Goal: Book appointment/travel/reservation

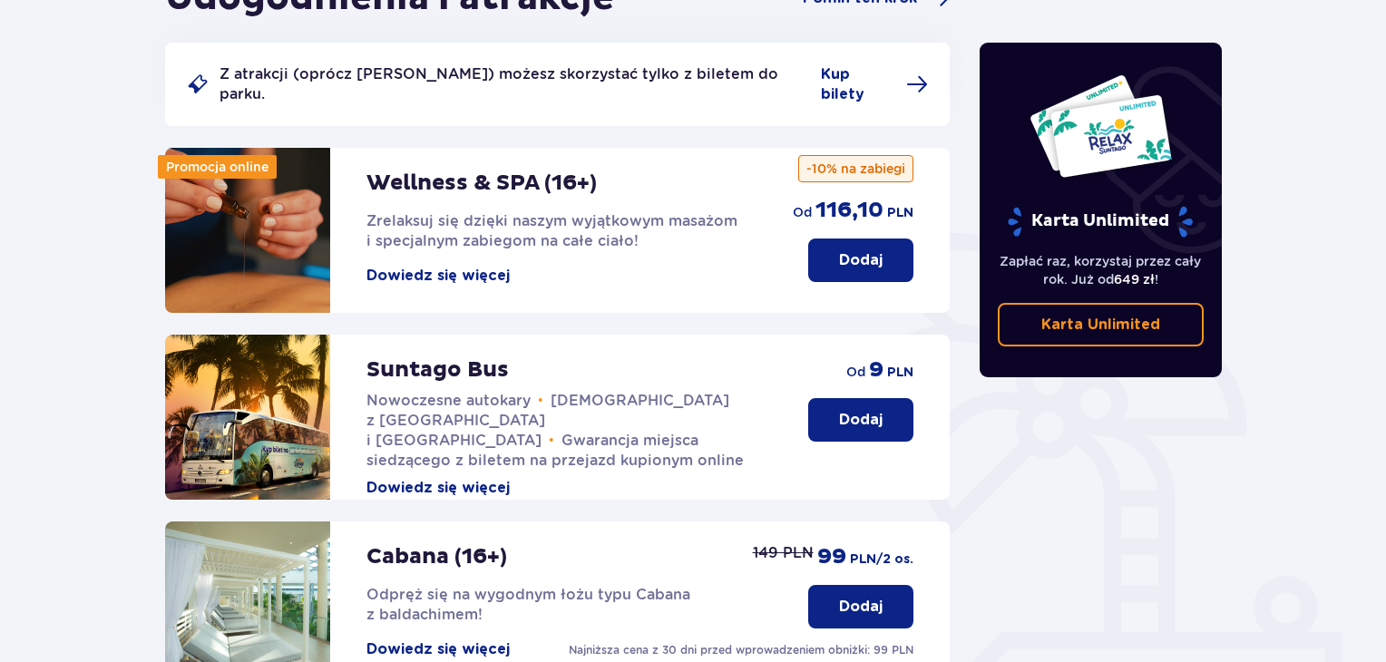
scroll to position [207, 0]
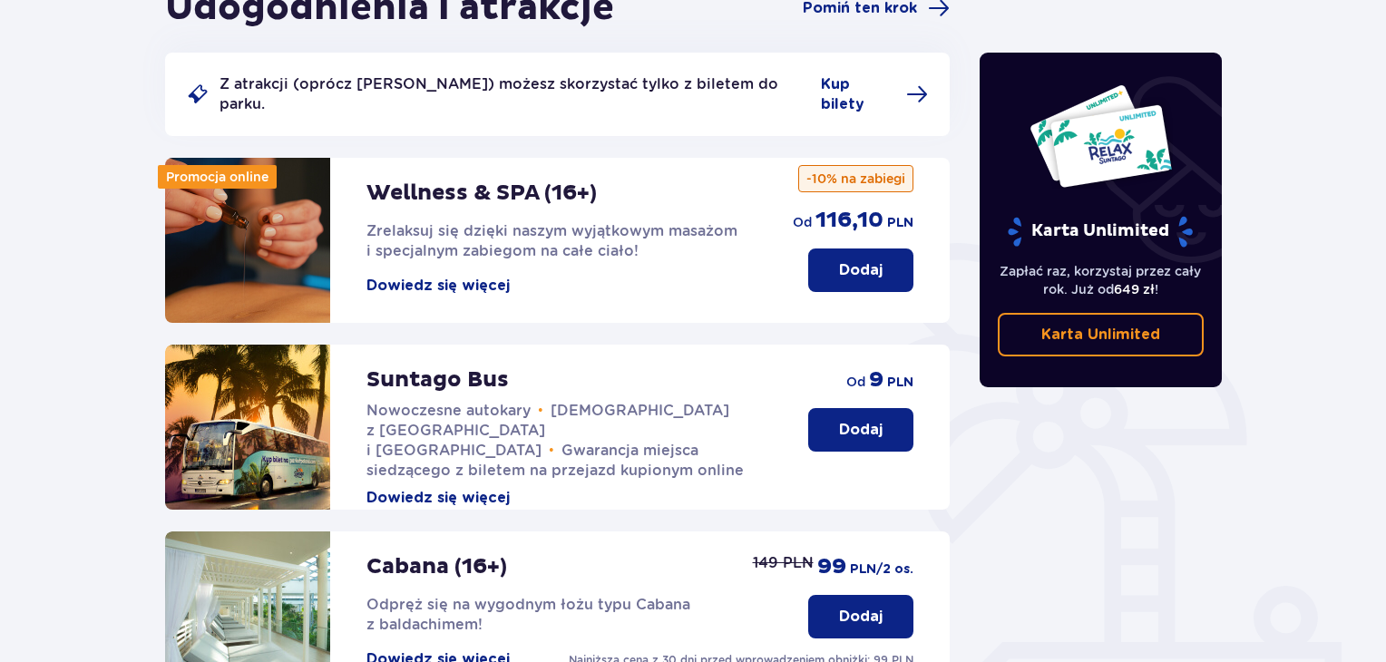
click at [835, 413] on button "Dodaj" at bounding box center [860, 430] width 105 height 44
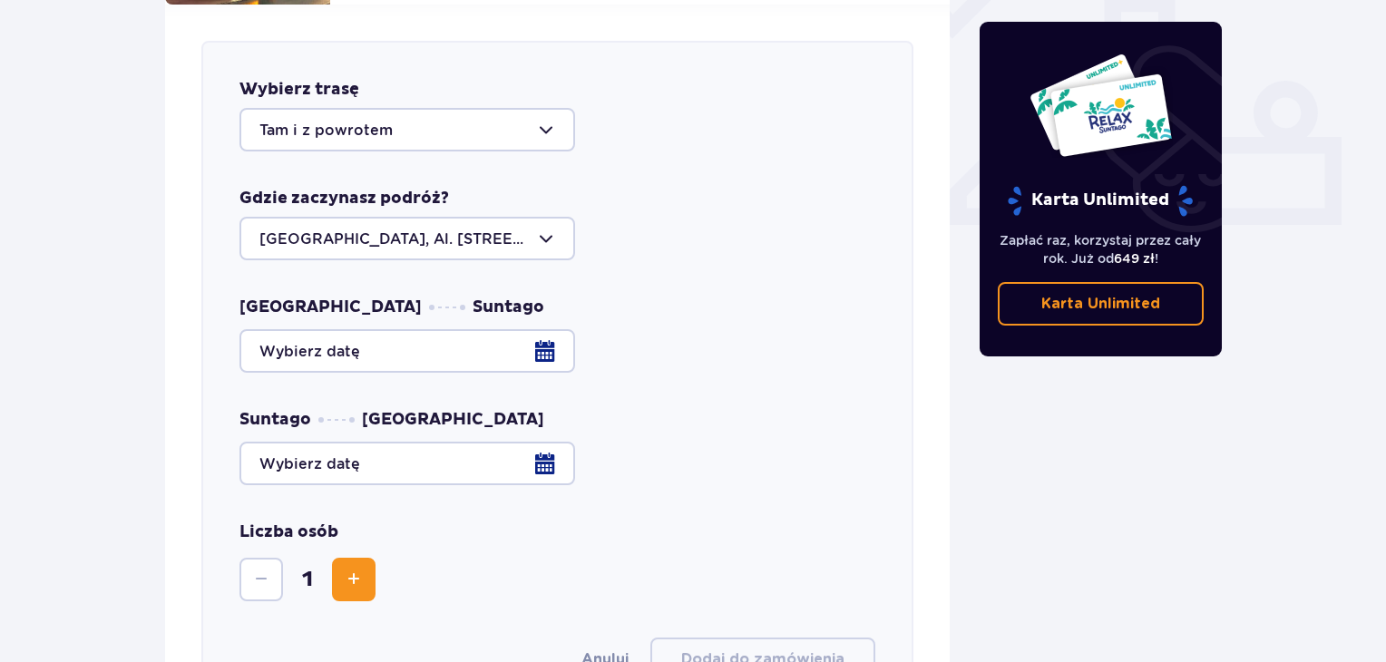
scroll to position [713, 0]
click at [528, 107] on div at bounding box center [407, 129] width 336 height 44
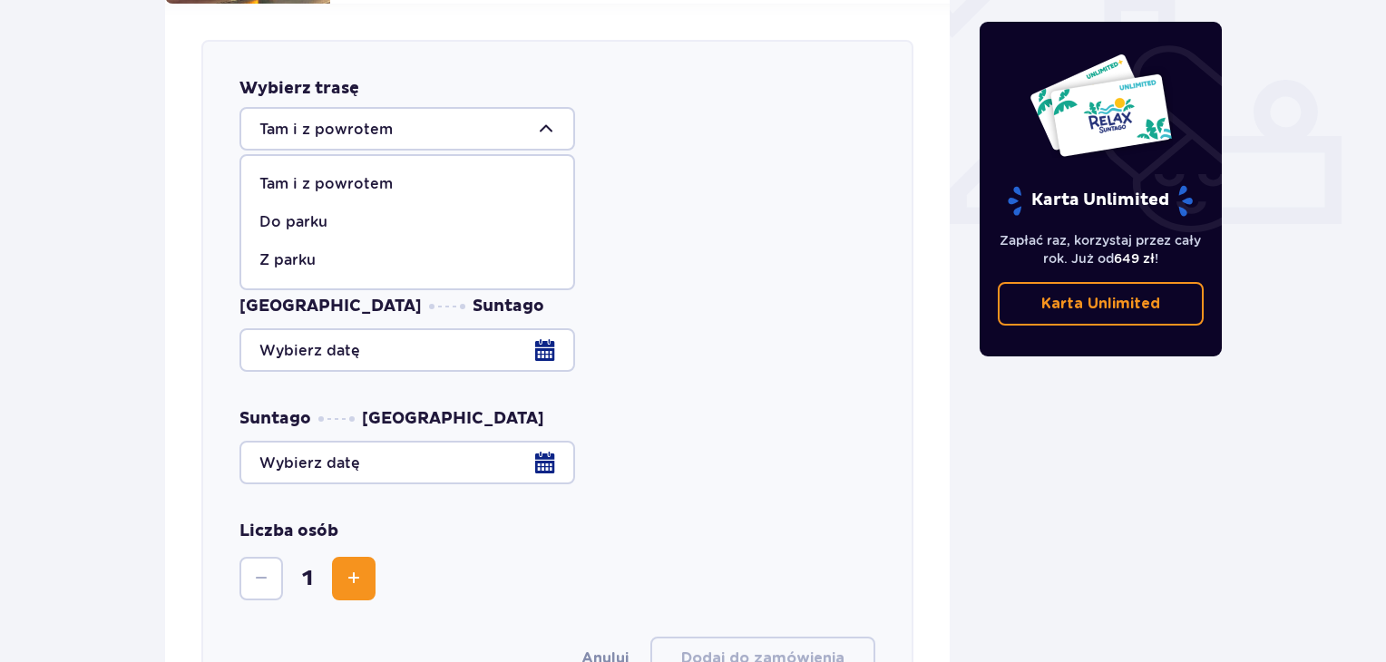
click at [364, 212] on div "Do parku" at bounding box center [407, 222] width 296 height 20
type input "Do parku"
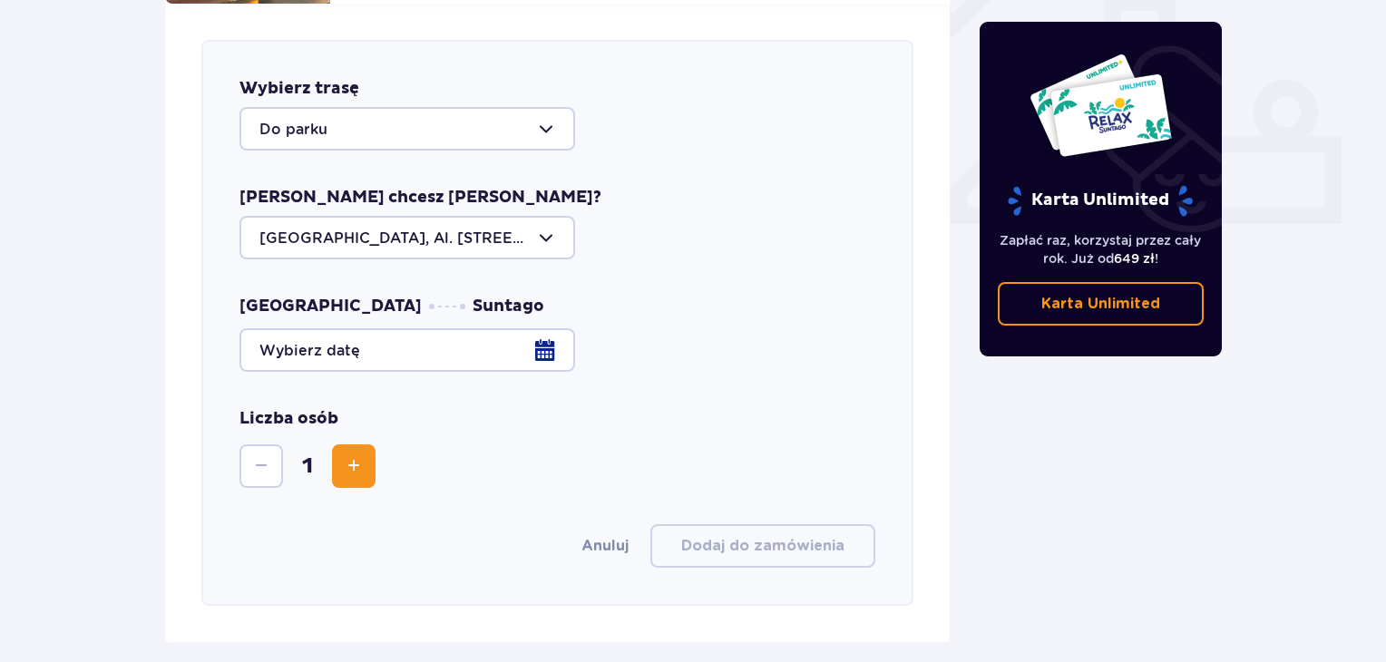
click at [512, 338] on div at bounding box center [557, 350] width 636 height 44
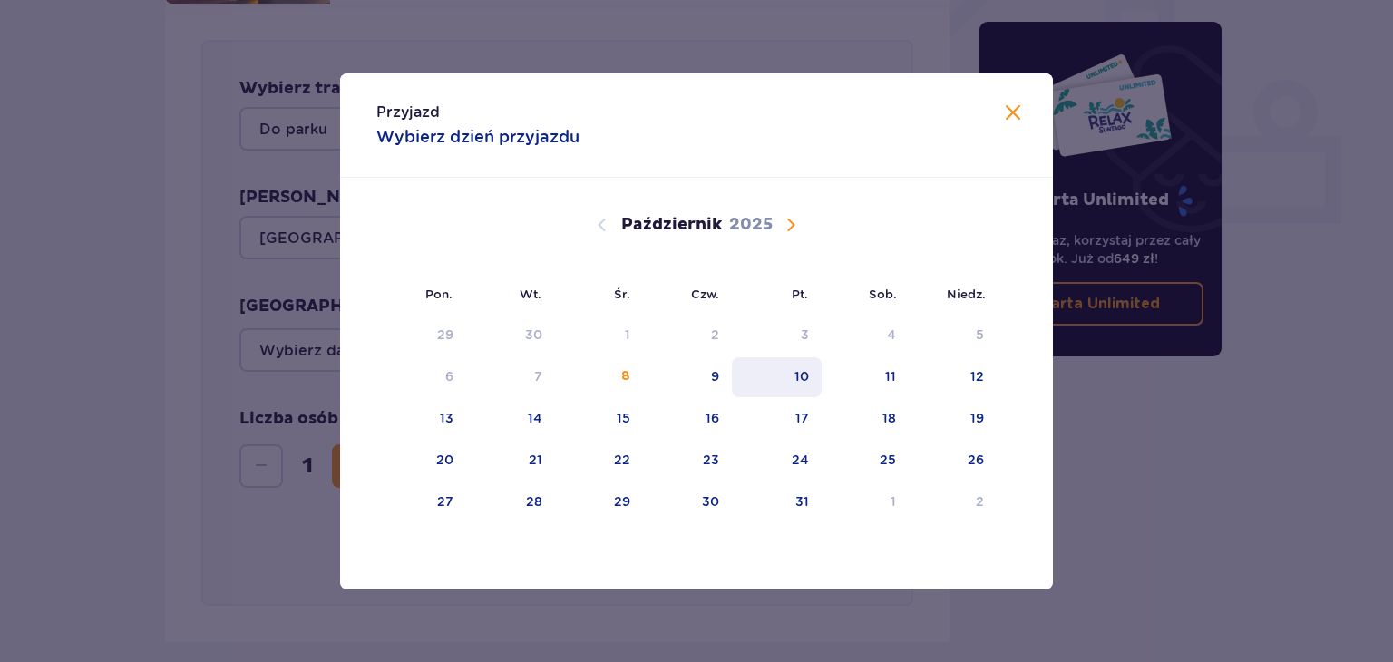
click at [767, 372] on div "10" at bounding box center [777, 377] width 90 height 40
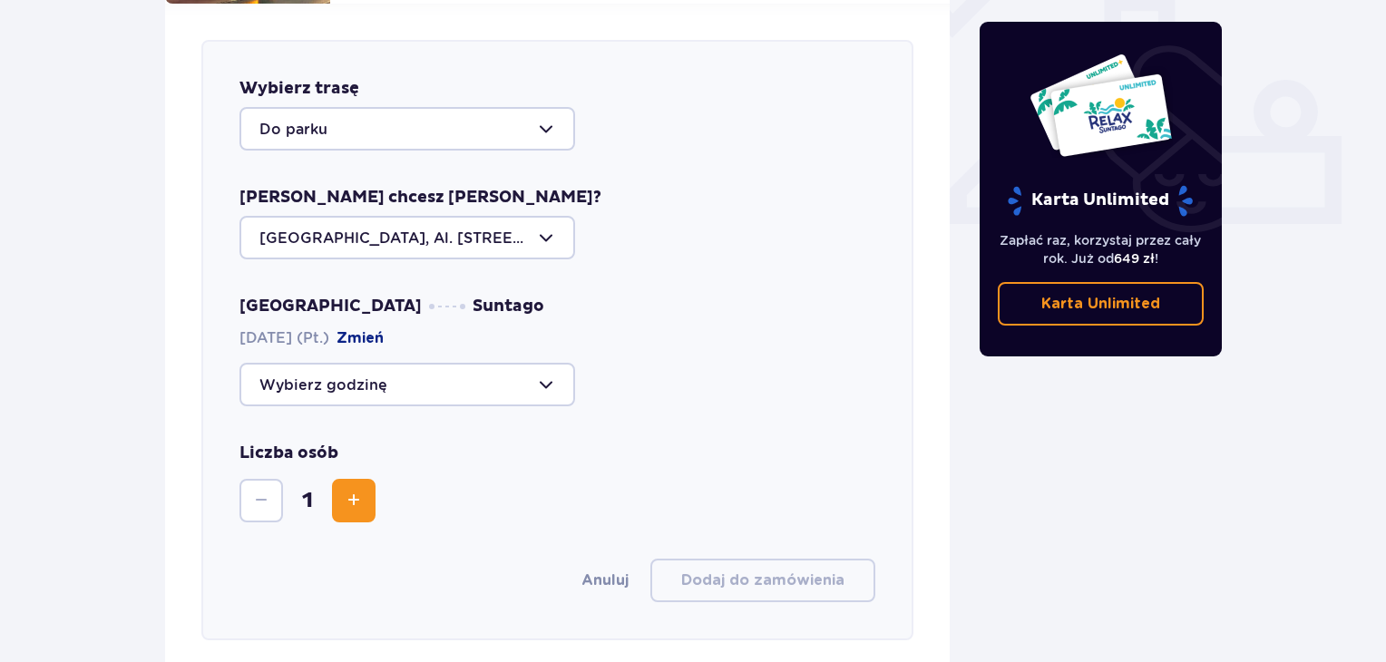
click at [525, 367] on div at bounding box center [407, 385] width 336 height 44
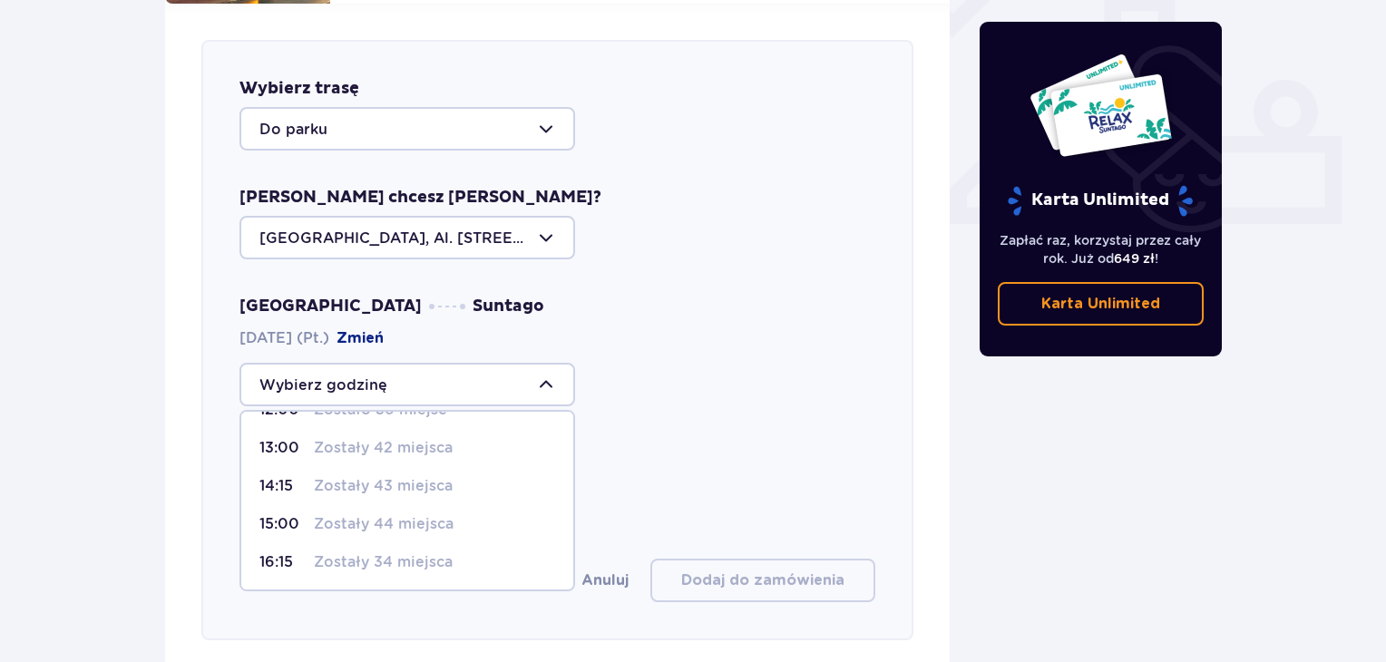
click at [430, 552] on p "Zostały 34 miejsca" at bounding box center [383, 562] width 139 height 20
type input "16:15"
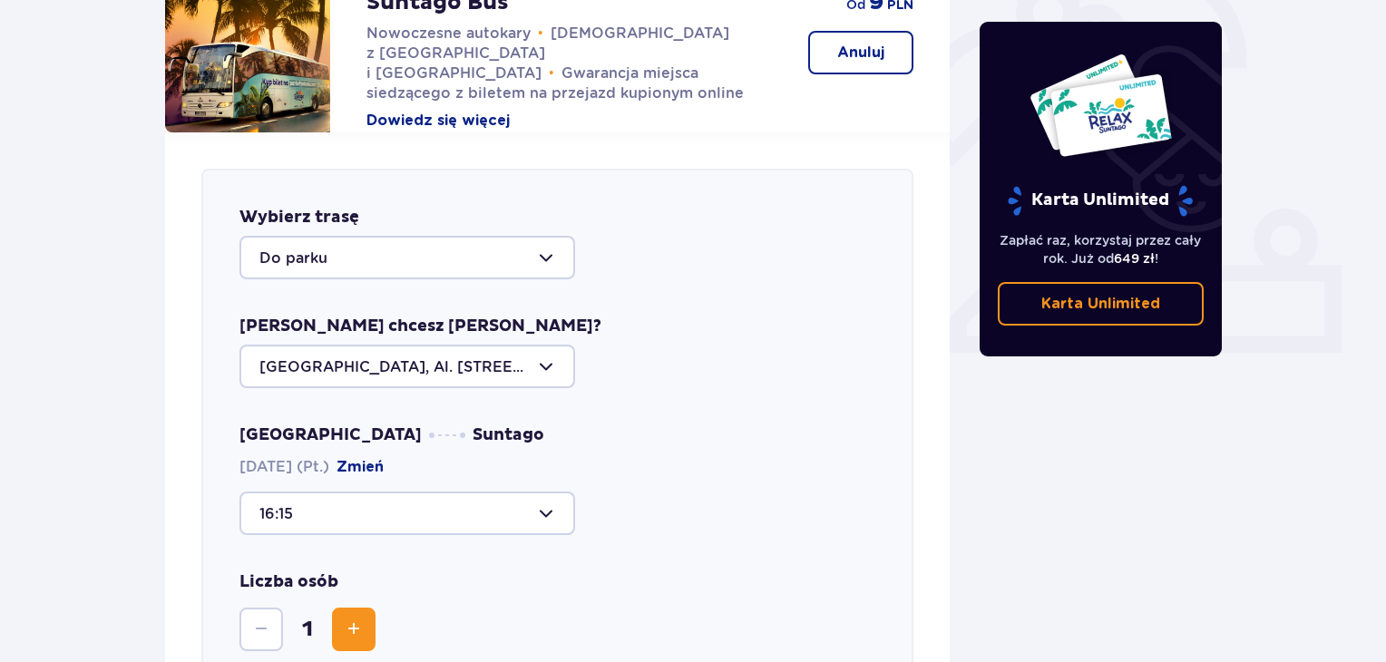
scroll to position [590, 0]
